Goal: Task Accomplishment & Management: Manage account settings

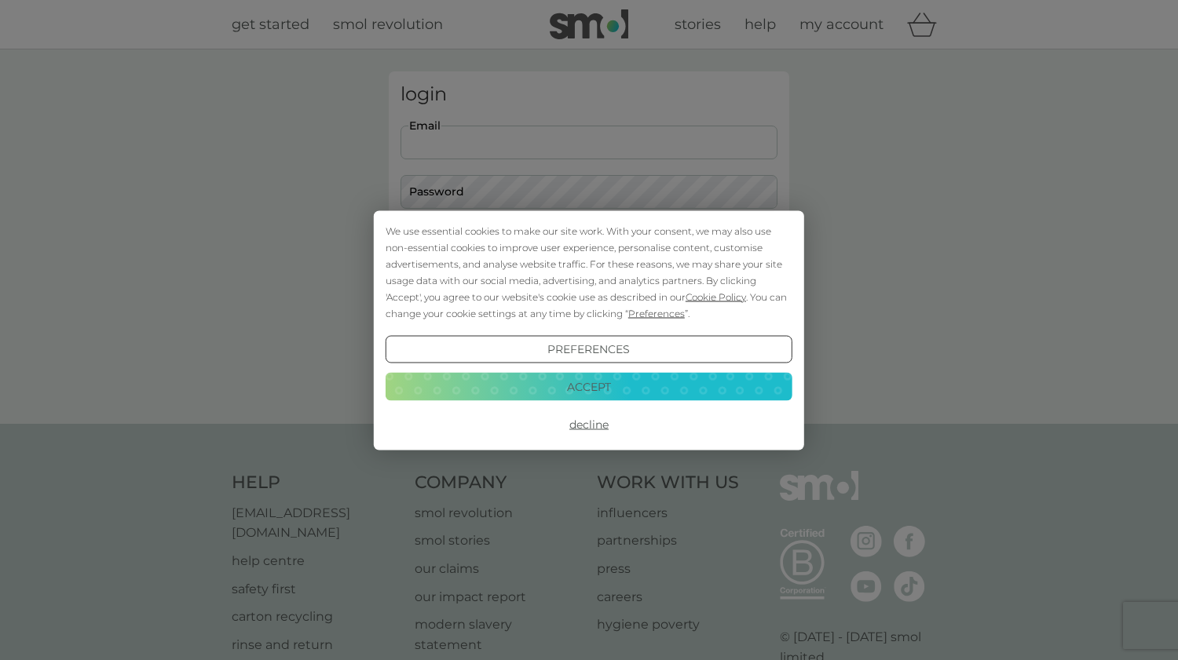
type input "[EMAIL_ADDRESS][DOMAIN_NAME]"
click at [589, 247] on button "Login" at bounding box center [589, 248] width 377 height 46
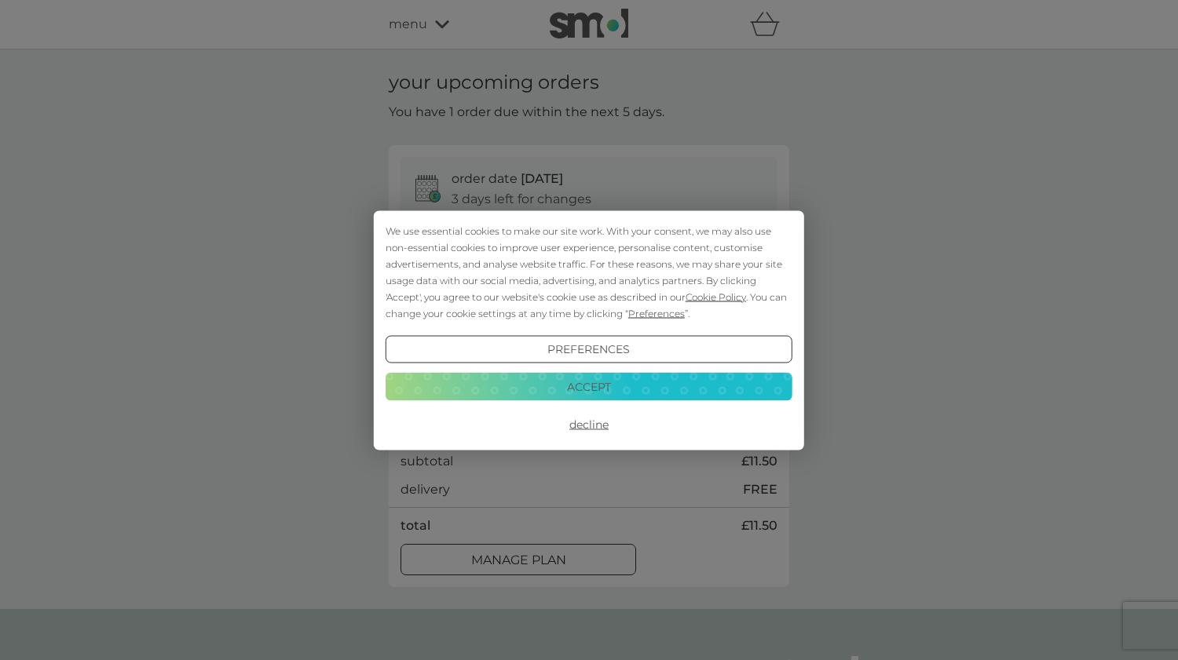
click at [465, 377] on button "Accept" at bounding box center [589, 387] width 407 height 28
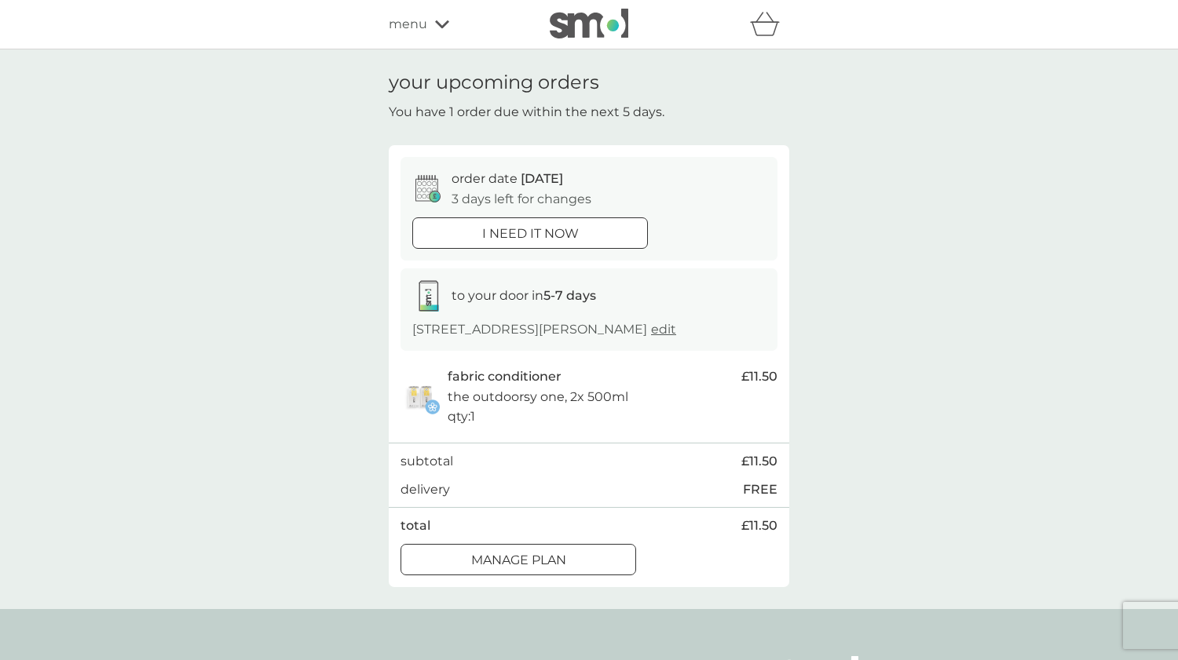
click at [432, 544] on button "Manage plan" at bounding box center [519, 559] width 236 height 31
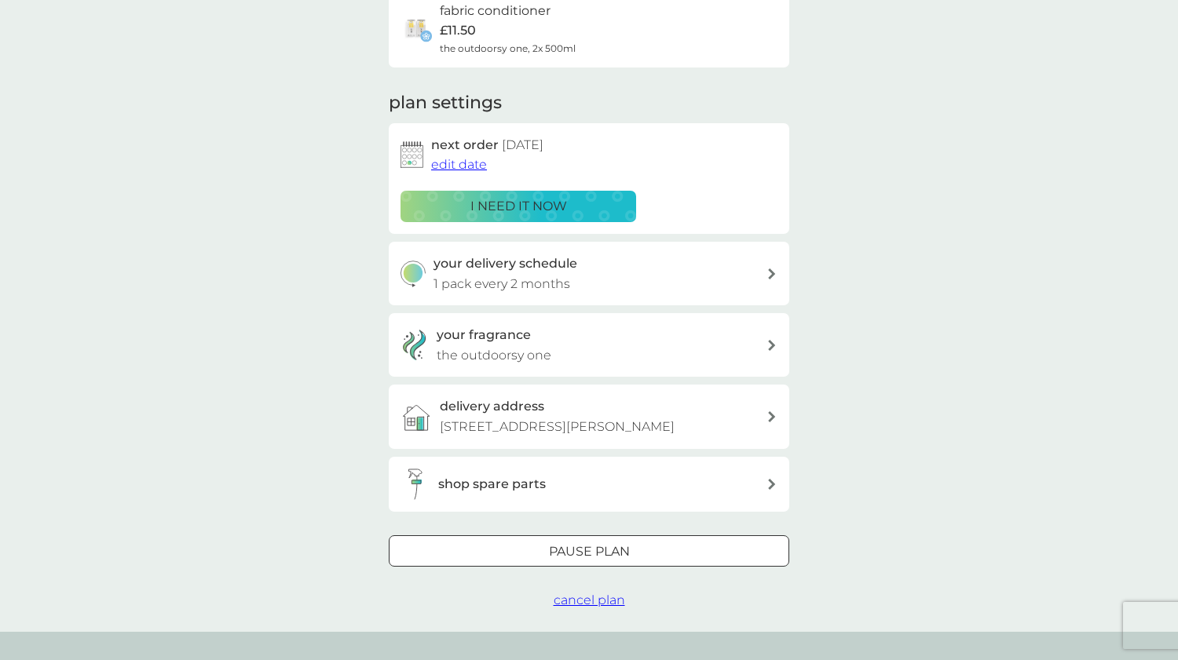
scroll to position [143, 0]
click at [491, 549] on div "Pause plan" at bounding box center [589, 551] width 399 height 20
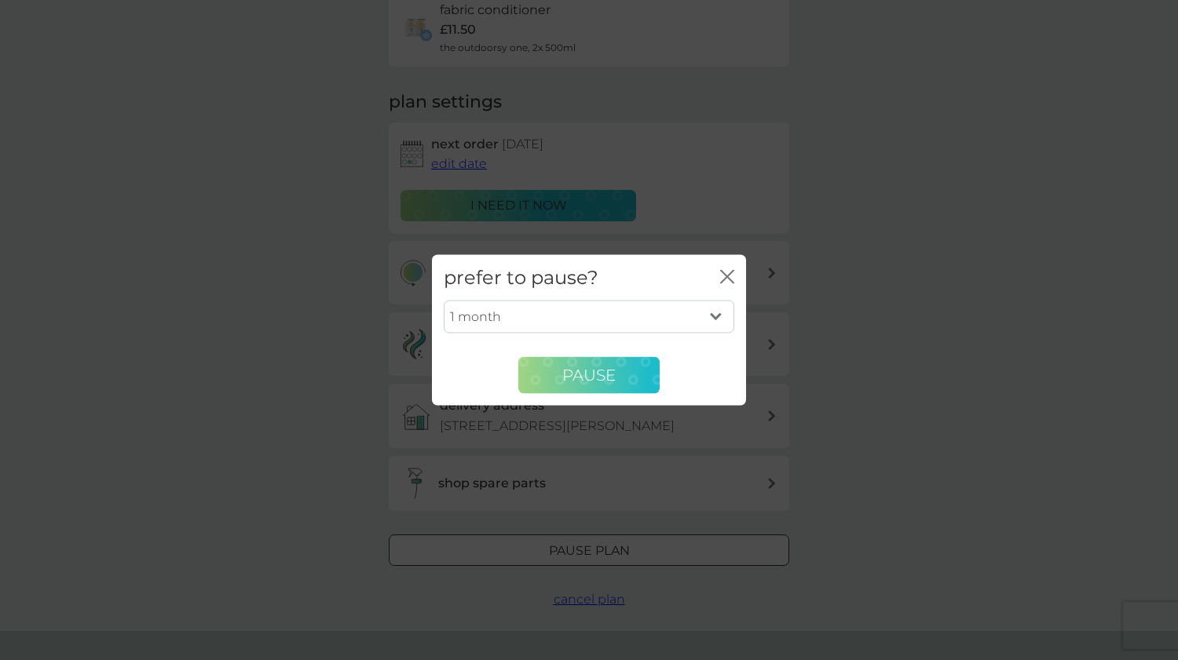
click at [577, 375] on span "Pause" at bounding box center [588, 375] width 53 height 19
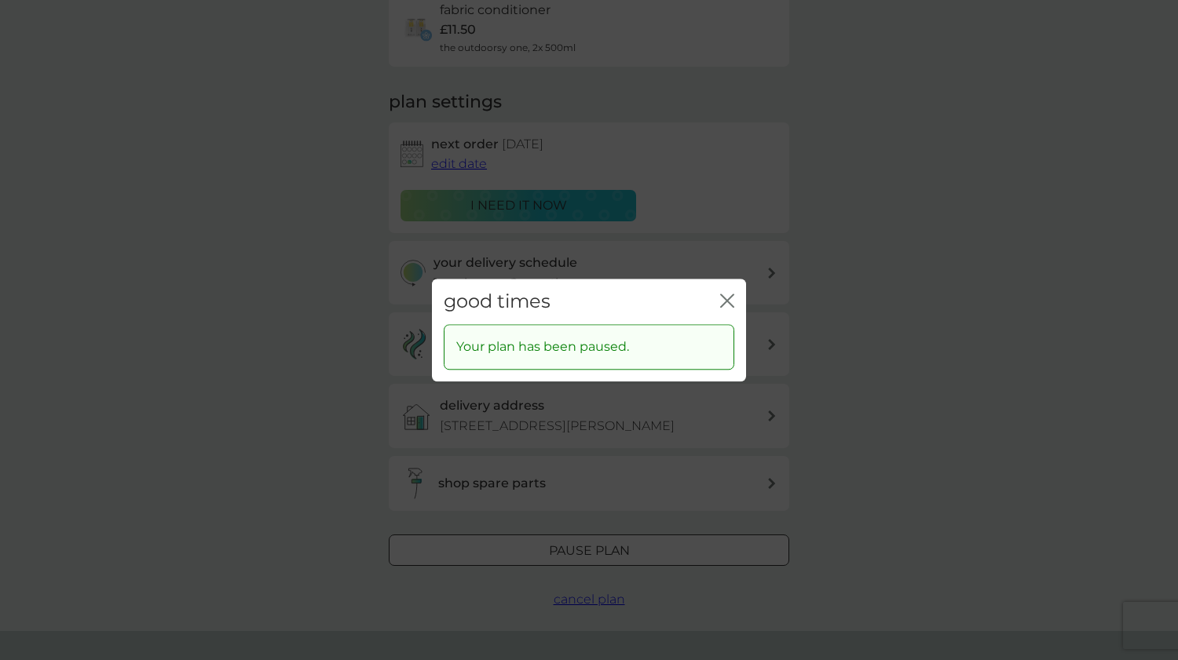
click at [730, 297] on icon "close" at bounding box center [727, 301] width 14 height 14
